Goal: Find specific page/section: Find specific page/section

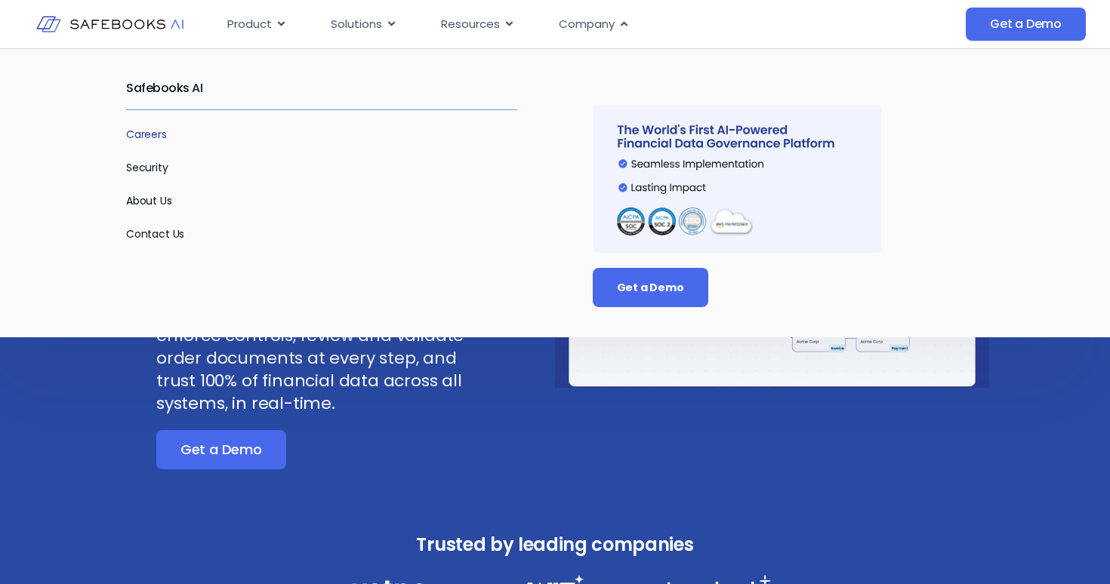
click at [159, 134] on link "Careers" at bounding box center [146, 134] width 41 height 15
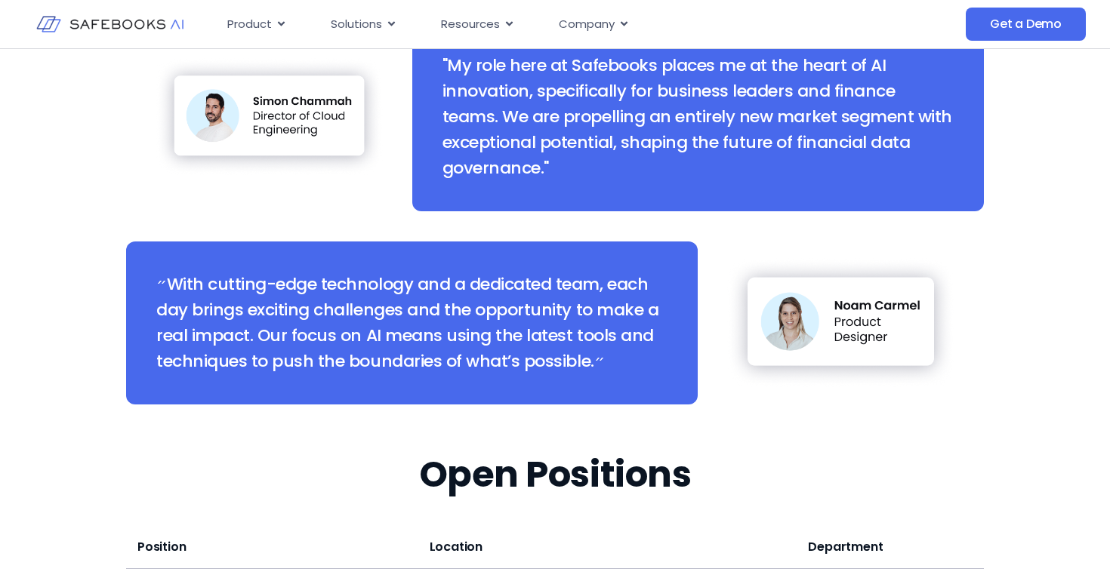
scroll to position [1914, 0]
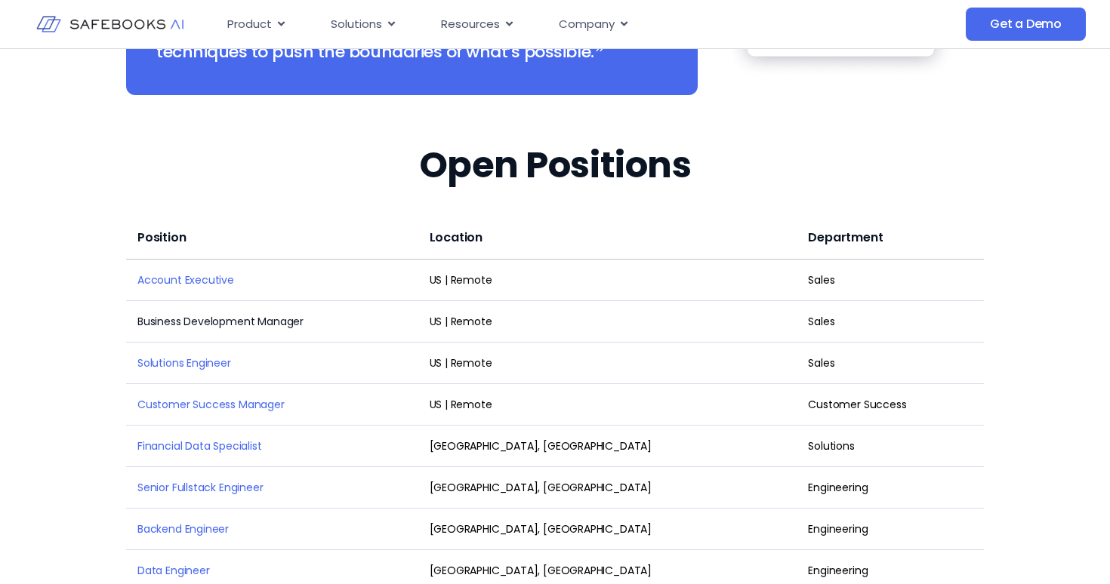
click at [232, 314] on link "Business Development Manager" at bounding box center [220, 321] width 166 height 15
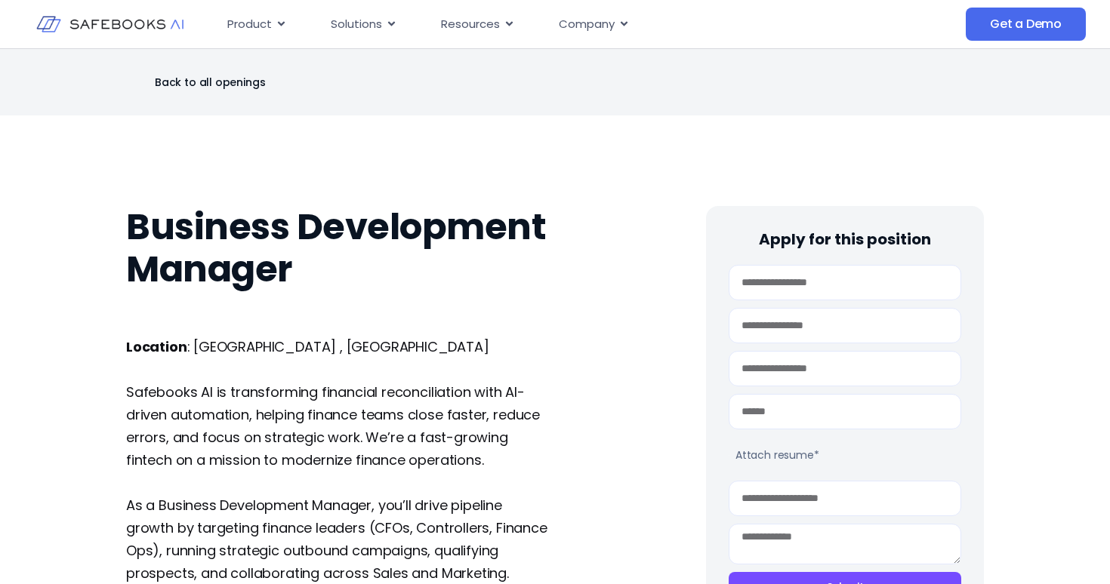
click at [117, 29] on img at bounding box center [109, 24] width 147 height 42
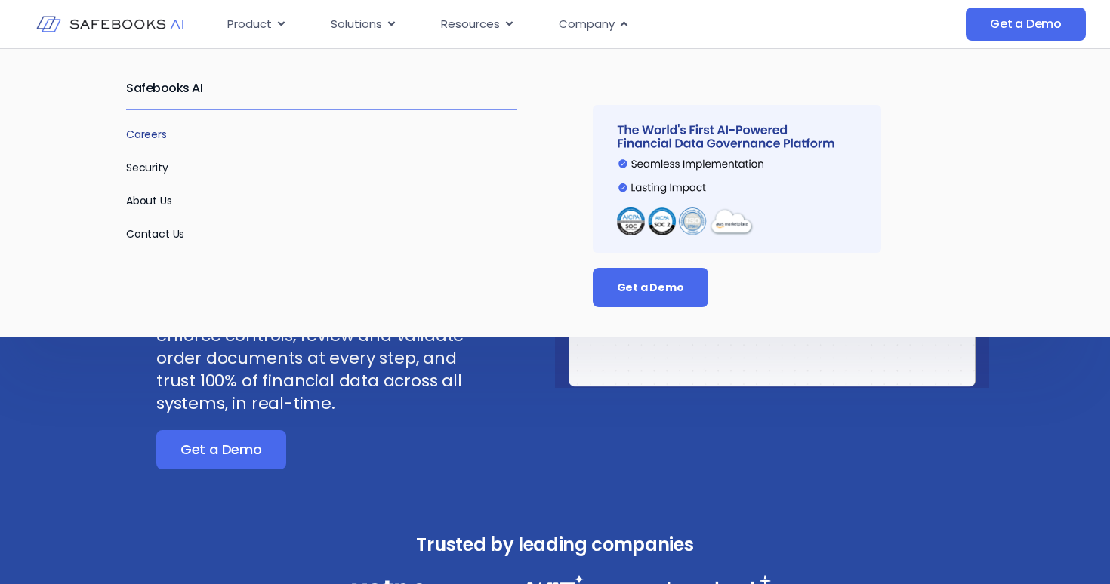
click at [155, 136] on link "Careers" at bounding box center [146, 134] width 41 height 15
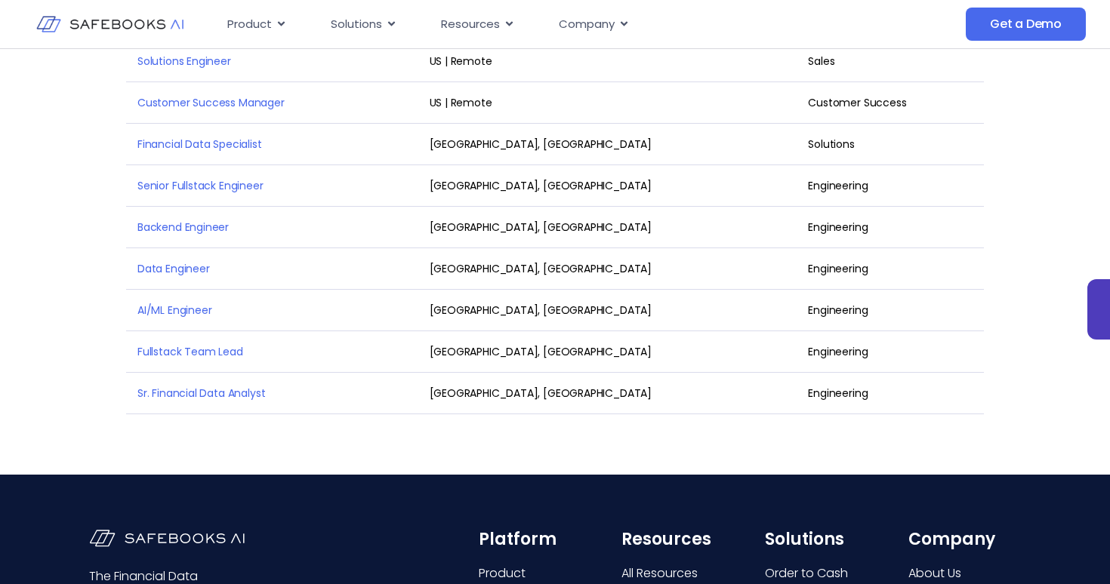
scroll to position [2142, 0]
